Goal: Information Seeking & Learning: Learn about a topic

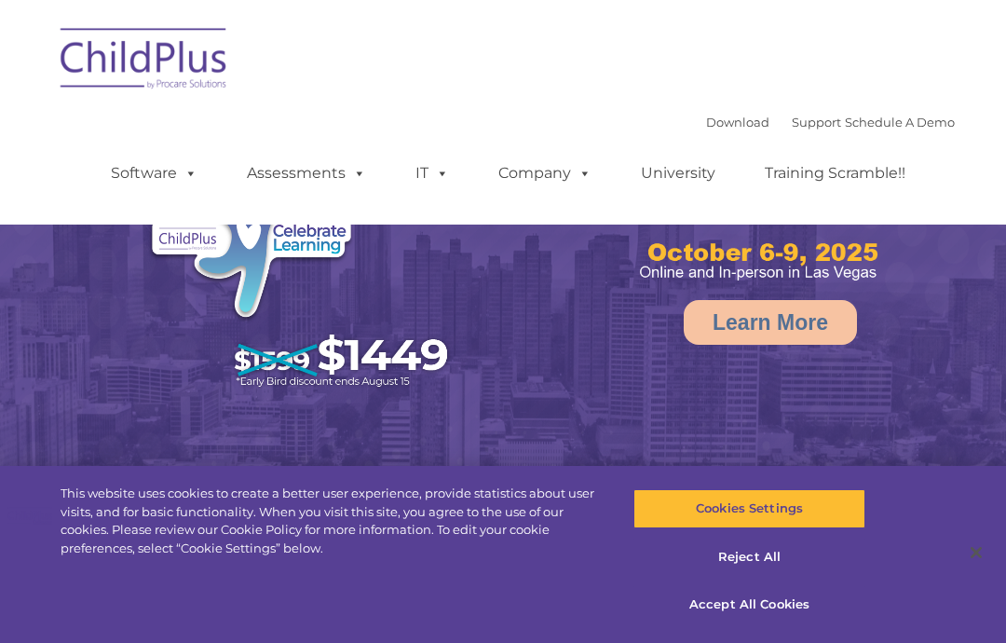
select select "MEDIUM"
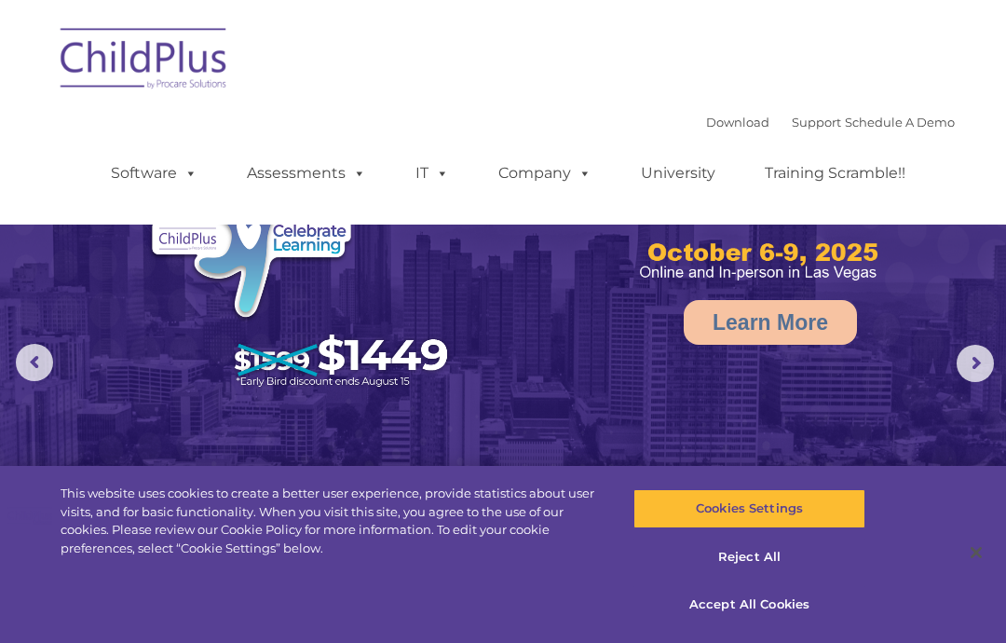
click at [150, 88] on img at bounding box center [144, 61] width 186 height 93
click at [145, 90] on img at bounding box center [144, 61] width 186 height 93
click at [161, 95] on img at bounding box center [144, 61] width 186 height 93
click at [169, 105] on img at bounding box center [144, 61] width 186 height 93
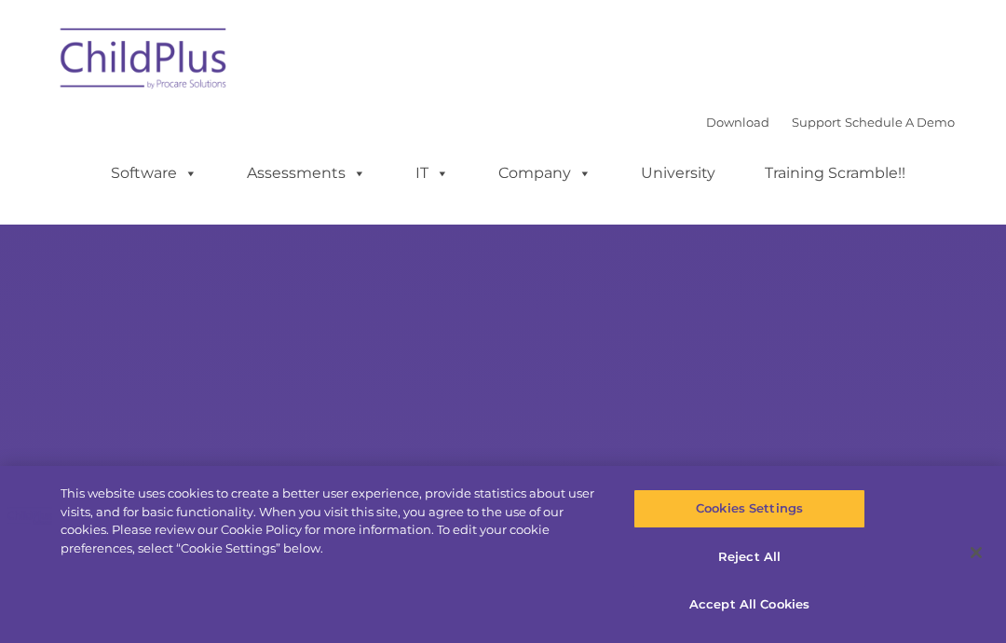
select select "MEDIUM"
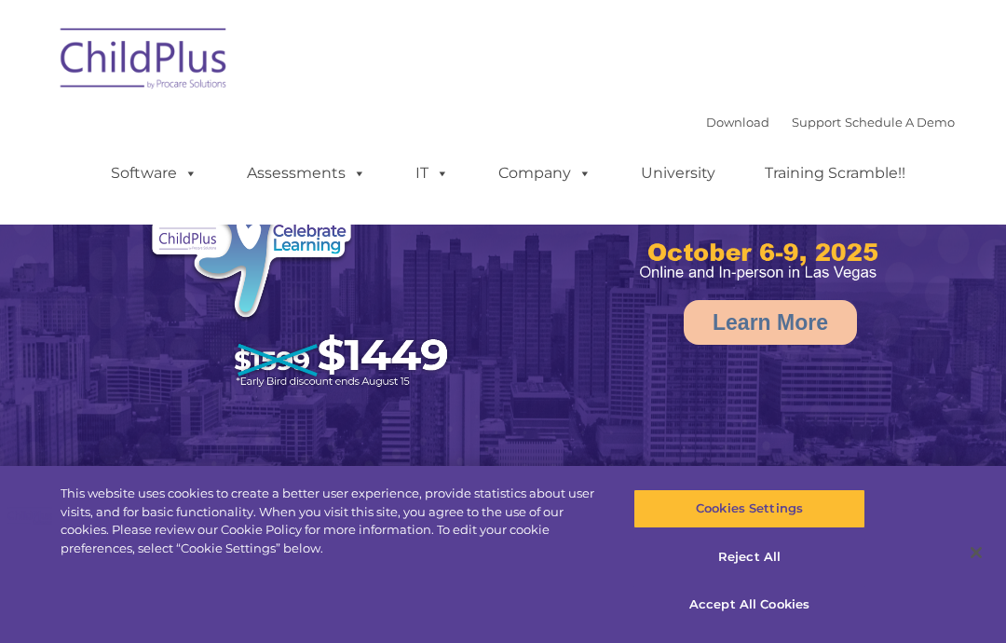
click at [138, 107] on img at bounding box center [144, 61] width 186 height 93
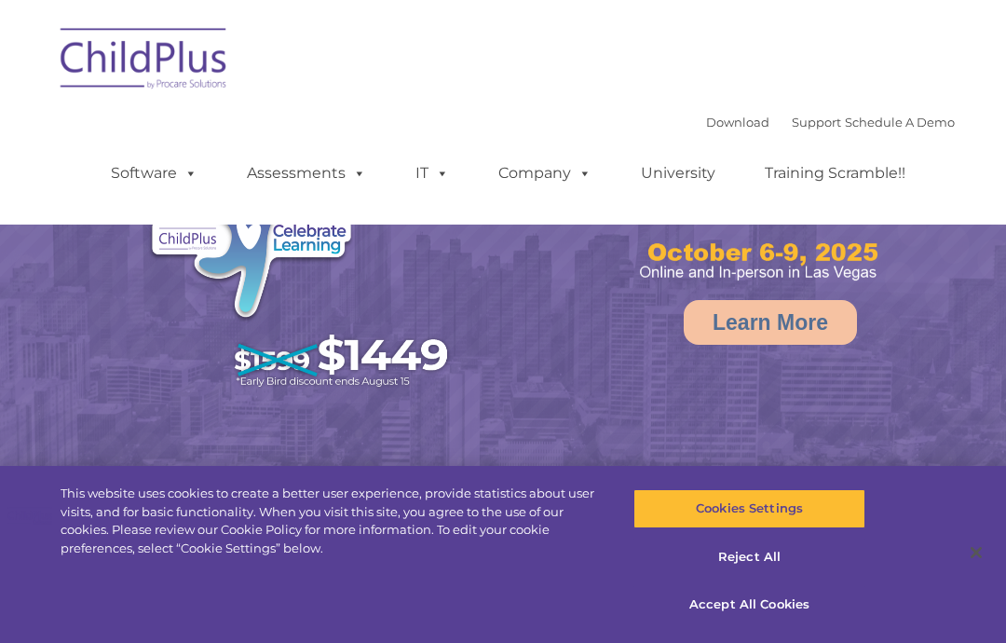
select select "MEDIUM"
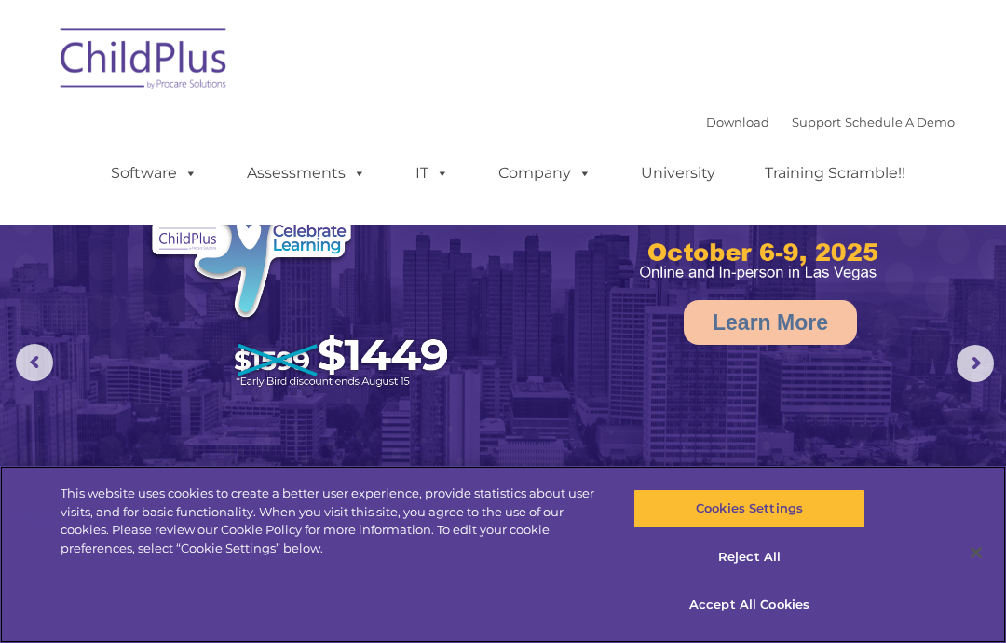
click at [754, 575] on button "Reject All" at bounding box center [748, 556] width 231 height 39
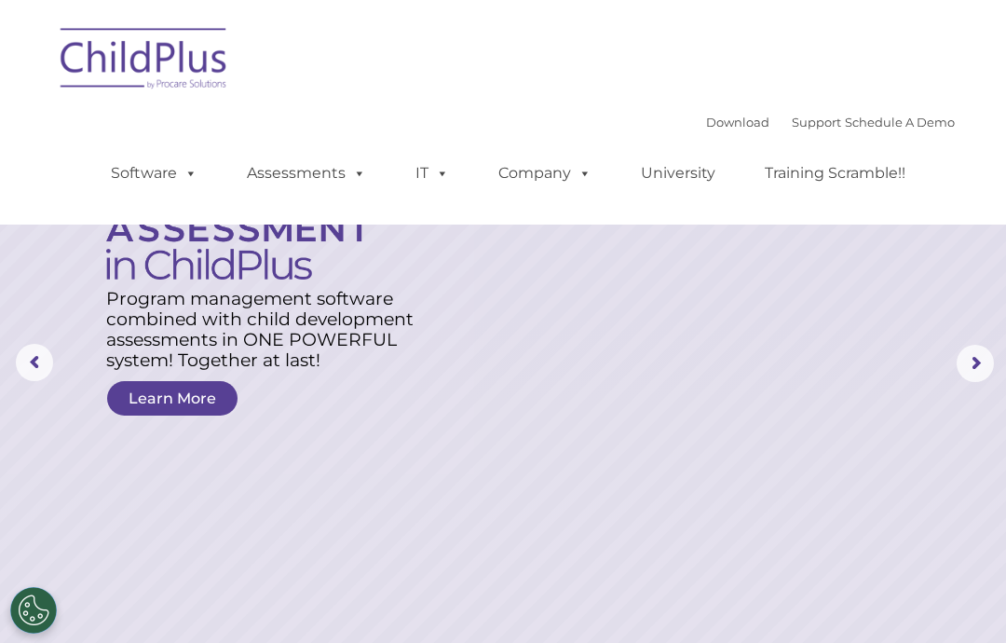
click at [706, 117] on link "Download" at bounding box center [737, 122] width 63 height 15
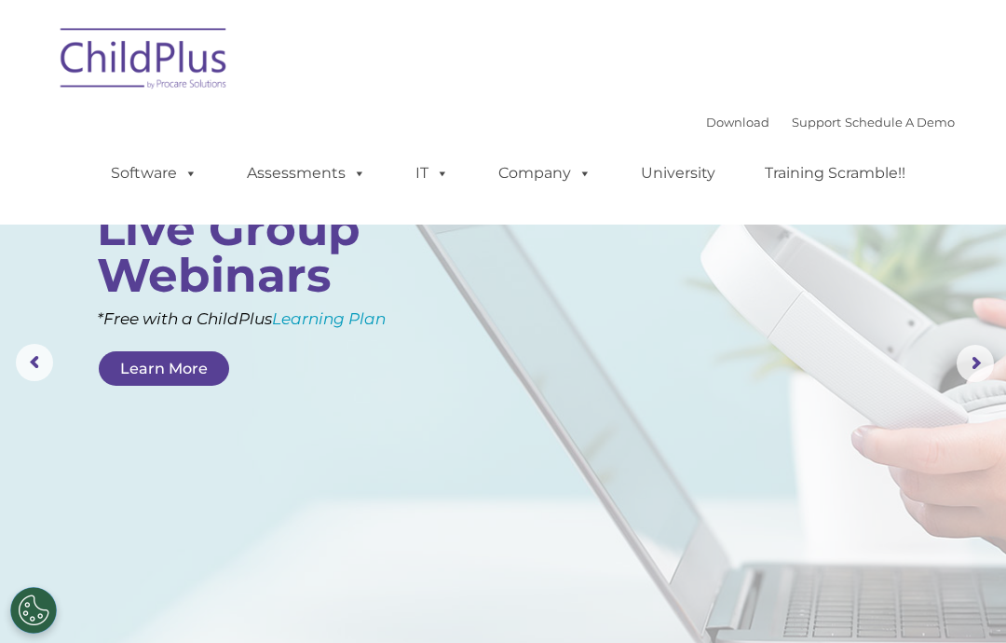
click at [171, 370] on link "Learn More" at bounding box center [164, 368] width 130 height 34
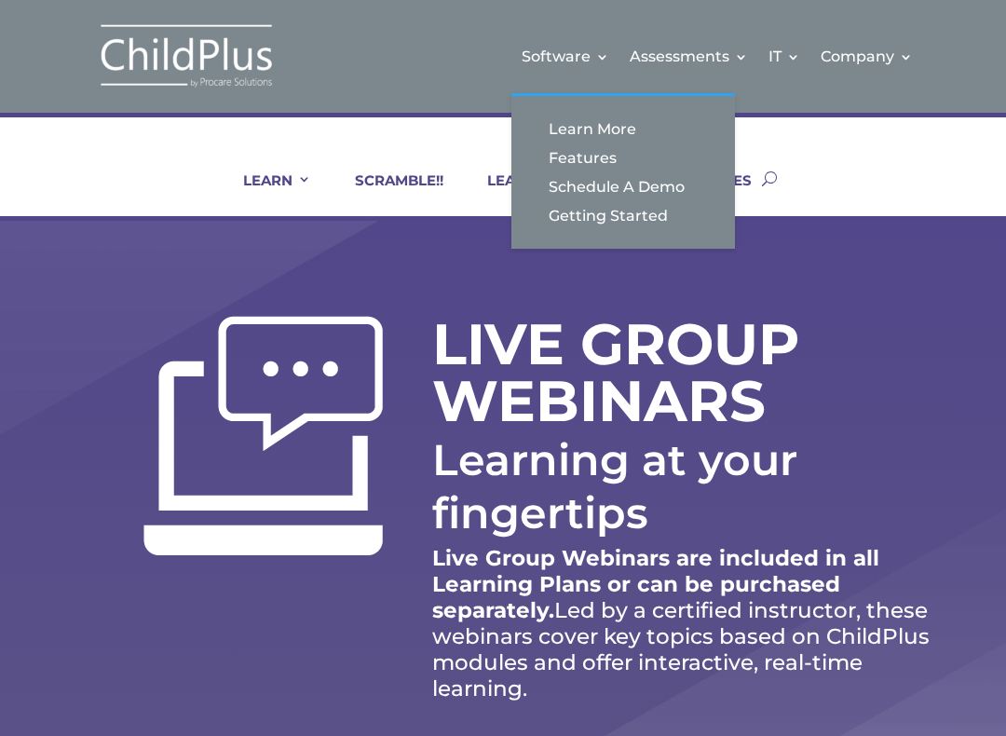
click at [637, 124] on link "Learn More" at bounding box center [623, 129] width 186 height 29
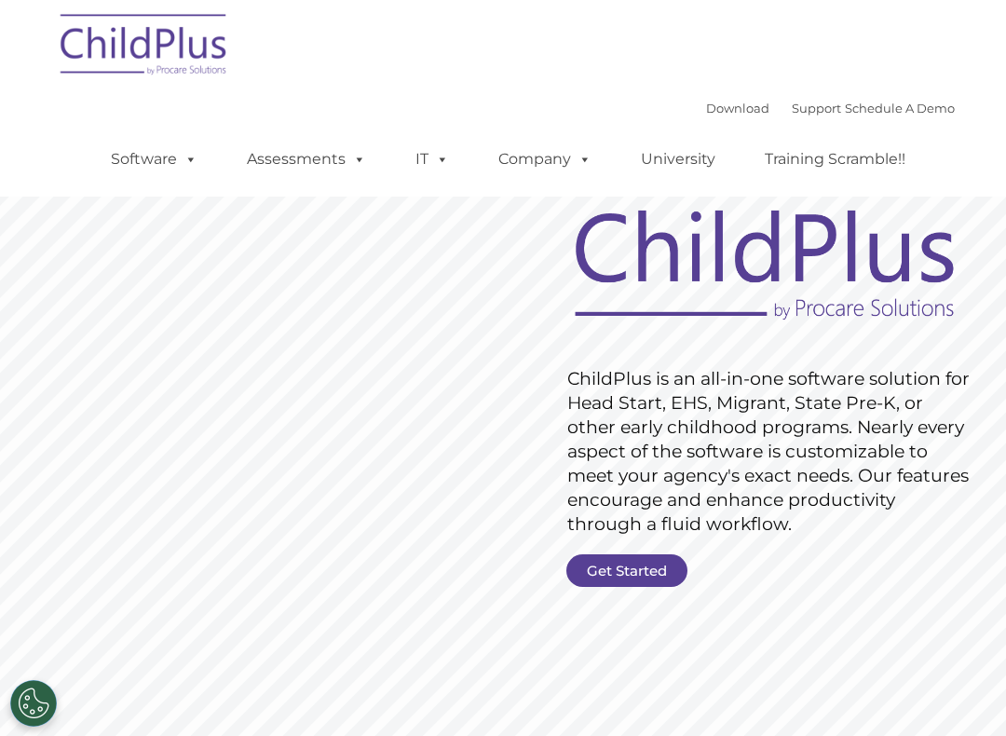
click at [148, 89] on img at bounding box center [144, 47] width 186 height 93
